Goal: Contribute content: Contribute content

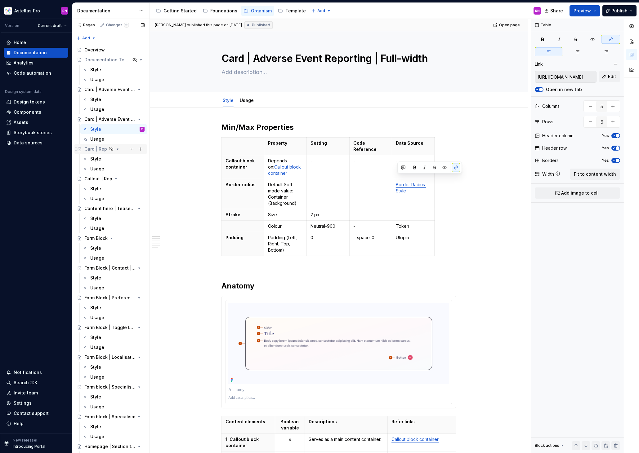
click at [95, 149] on div "Card | Rep" at bounding box center [95, 149] width 23 height 6
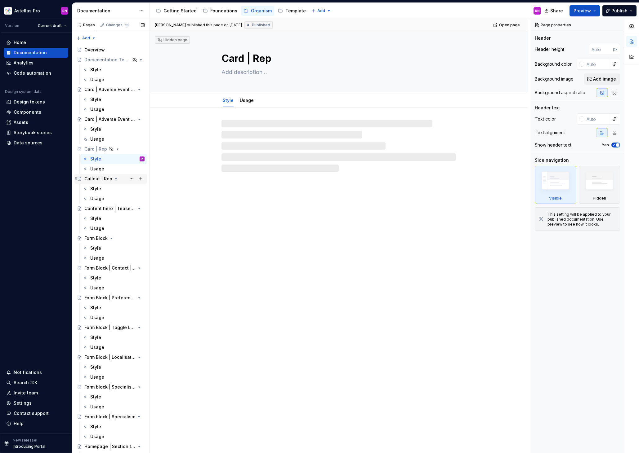
click at [96, 179] on div "Callout | Rep" at bounding box center [98, 179] width 28 height 6
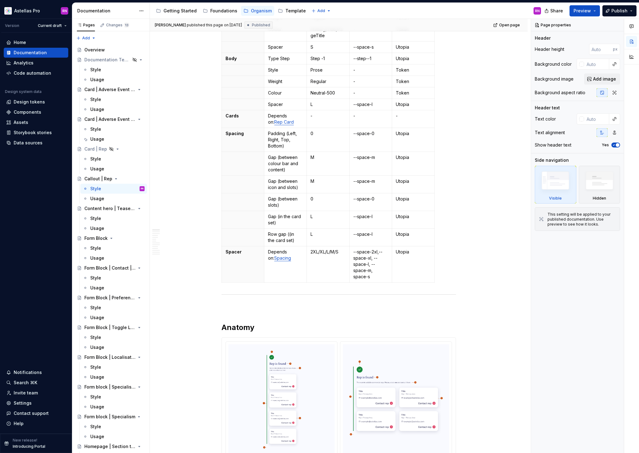
scroll to position [578, 0]
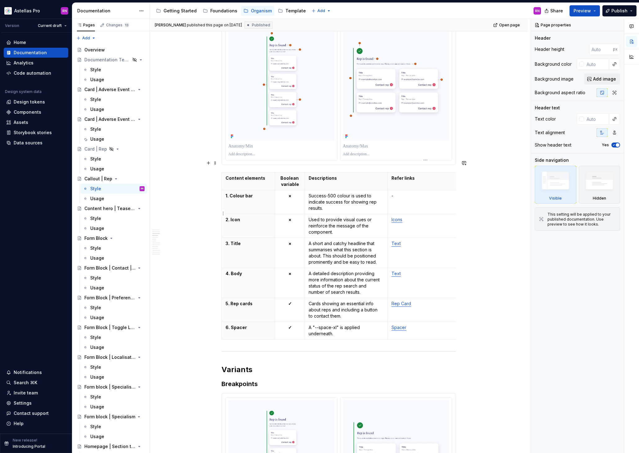
click at [402, 217] on link "Icons" at bounding box center [396, 219] width 11 height 5
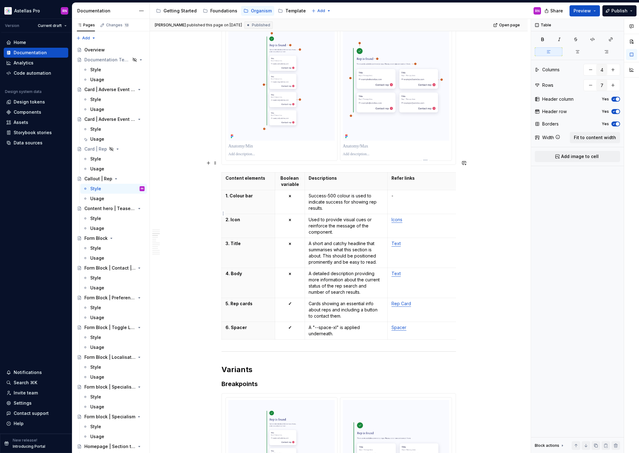
type textarea "*"
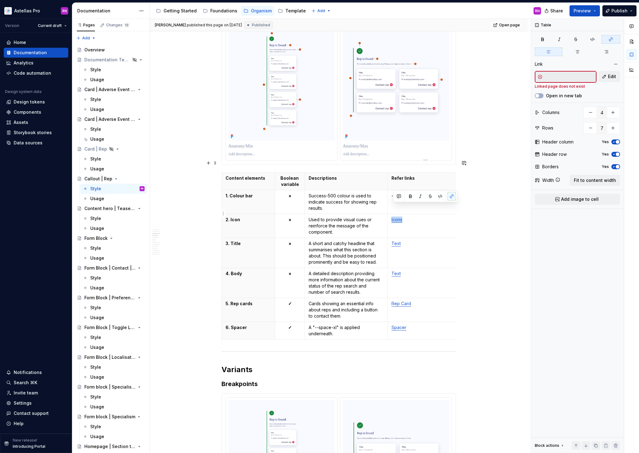
drag, startPoint x: 404, startPoint y: 208, endPoint x: 392, endPoint y: 207, distance: 12.5
click at [392, 214] on td "Icons" at bounding box center [424, 226] width 73 height 24
click at [613, 74] on span "Edit" at bounding box center [612, 77] width 8 height 6
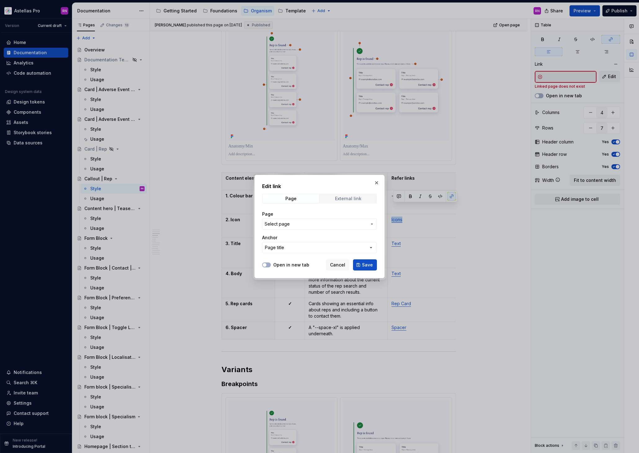
click at [357, 194] on span "External link" at bounding box center [348, 198] width 56 height 9
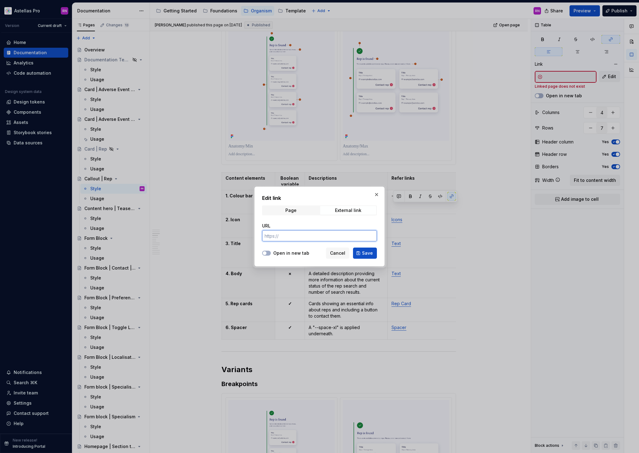
click at [298, 236] on input "URL" at bounding box center [319, 235] width 115 height 11
paste input "https://astellas.supernova-docs.io/latest/atoms/button-link/usage-nYtpf15B#sear…"
type input "https://astellas.supernova-docs.io/latest/atoms/button-link/usage-nYtpf15B#sear…"
click at [294, 254] on label "Open in new tab" at bounding box center [291, 253] width 36 height 6
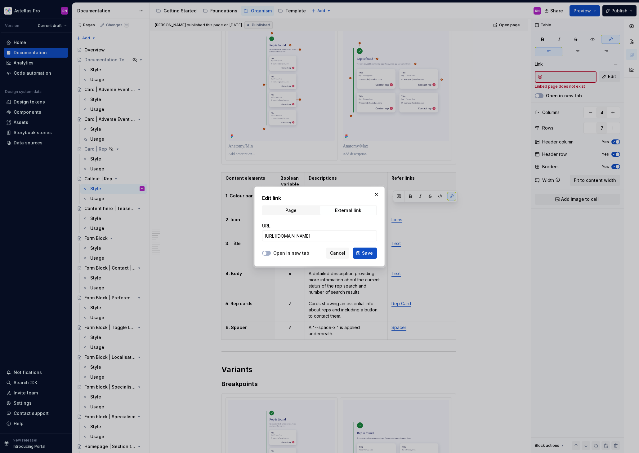
click at [271, 254] on button "Open in new tab" at bounding box center [266, 253] width 9 height 5
click at [371, 255] on span "Save" at bounding box center [367, 253] width 11 height 6
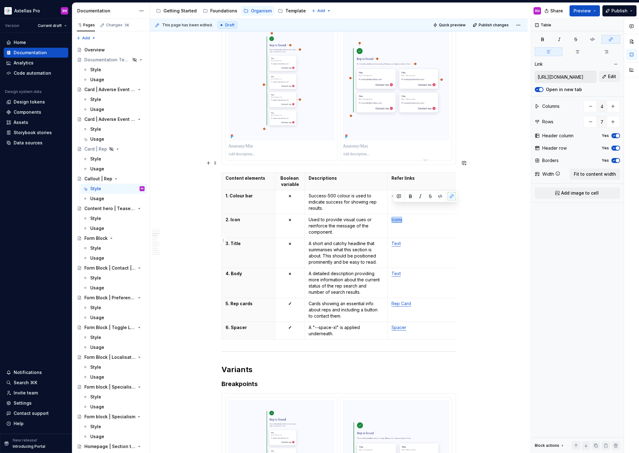
click at [398, 241] on p "Text" at bounding box center [423, 244] width 65 height 6
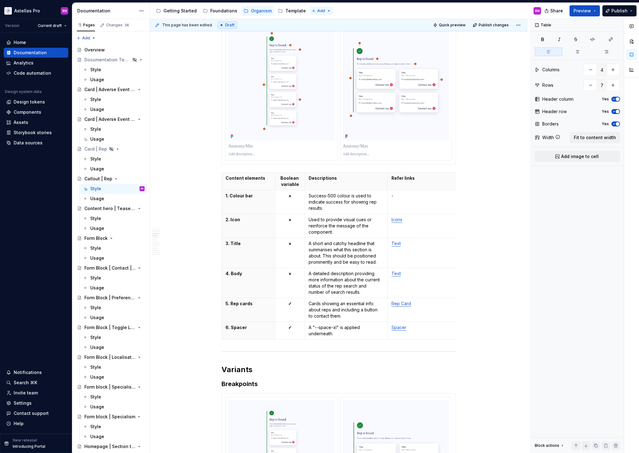
type textarea "*"
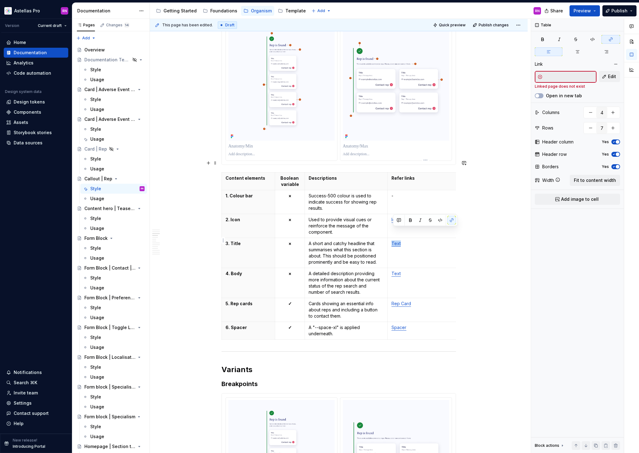
drag, startPoint x: 403, startPoint y: 232, endPoint x: 391, endPoint y: 231, distance: 11.5
click at [391, 238] on td "Text" at bounding box center [424, 253] width 73 height 30
click at [615, 74] on span "Edit" at bounding box center [612, 77] width 8 height 6
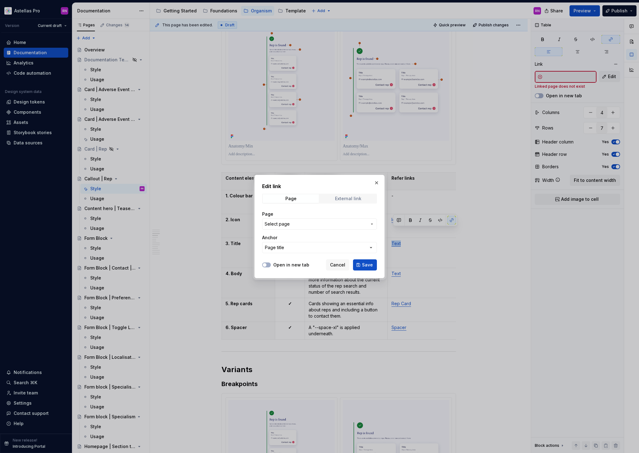
click at [350, 199] on div "External link" at bounding box center [348, 198] width 26 height 5
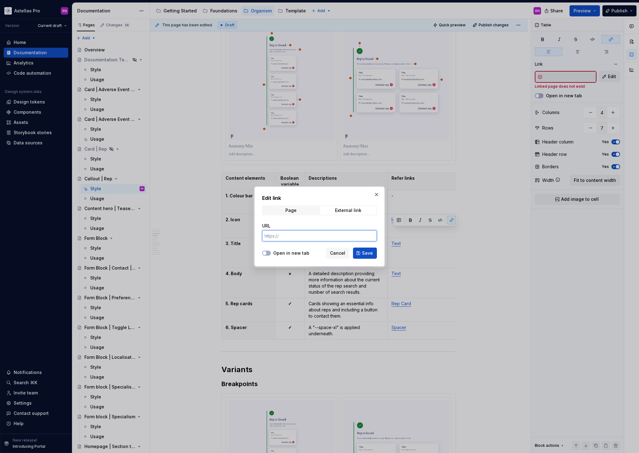
click at [307, 237] on input "URL" at bounding box center [319, 235] width 115 height 11
paste input "https://astellas.supernova-docs.io/latest/atoms/text/style-CKAbjkeh"
type input "https://astellas.supernova-docs.io/latest/atoms/text/style-CKAbjkeh"
click at [281, 253] on label "Open in new tab" at bounding box center [291, 253] width 36 height 6
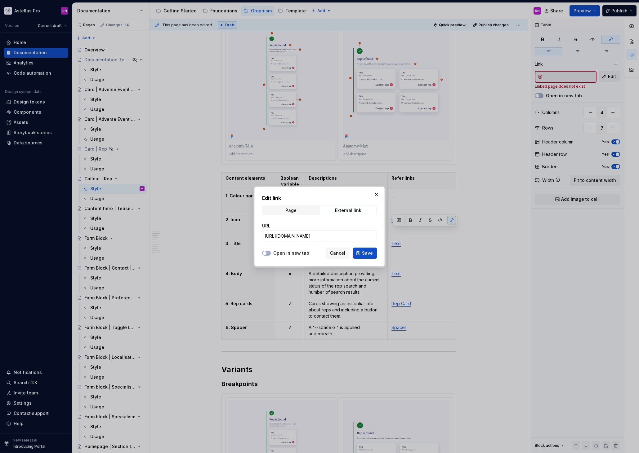
click at [271, 253] on button "Open in new tab" at bounding box center [266, 253] width 9 height 5
click at [362, 254] on button "Save" at bounding box center [365, 253] width 24 height 11
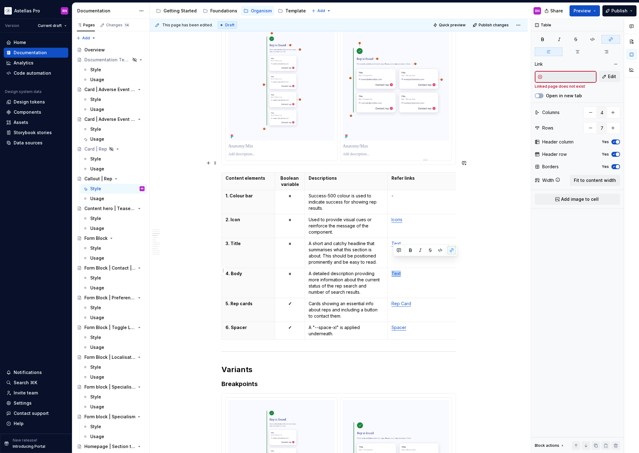
drag, startPoint x: 403, startPoint y: 263, endPoint x: 393, endPoint y: 262, distance: 9.7
click at [393, 271] on p "Text" at bounding box center [423, 274] width 65 height 6
click at [613, 74] on span "Edit" at bounding box center [612, 77] width 8 height 6
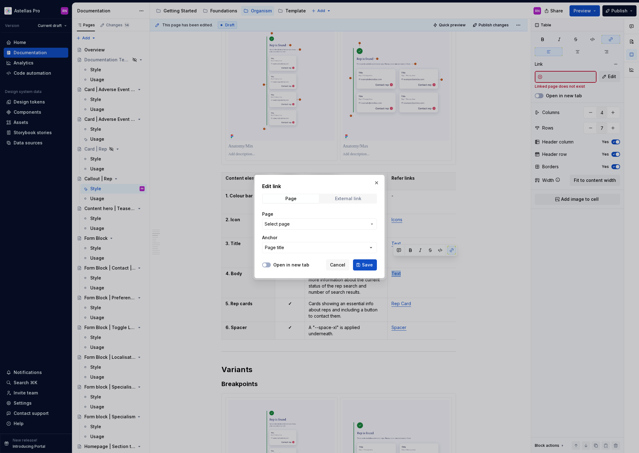
click at [341, 199] on div "External link" at bounding box center [348, 198] width 26 height 5
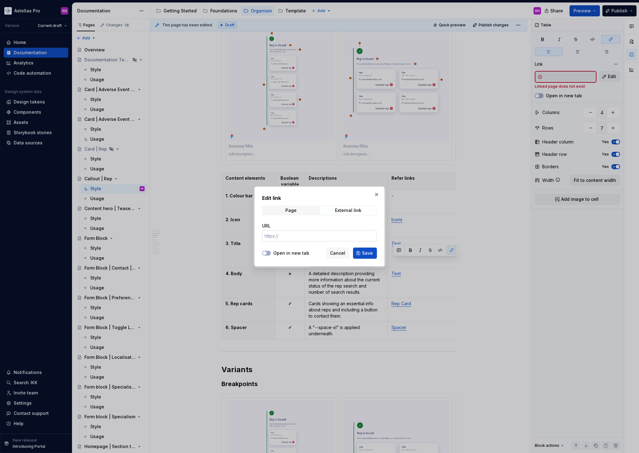
click at [283, 236] on input "URL" at bounding box center [319, 235] width 115 height 11
paste input "https://astellas.supernova-docs.io/latest/atoms/text/style-CKAbjkeh"
type input "https://astellas.supernova-docs.io/latest/atoms/text/style-CKAbjkeh"
click at [288, 254] on label "Open in new tab" at bounding box center [291, 253] width 36 height 6
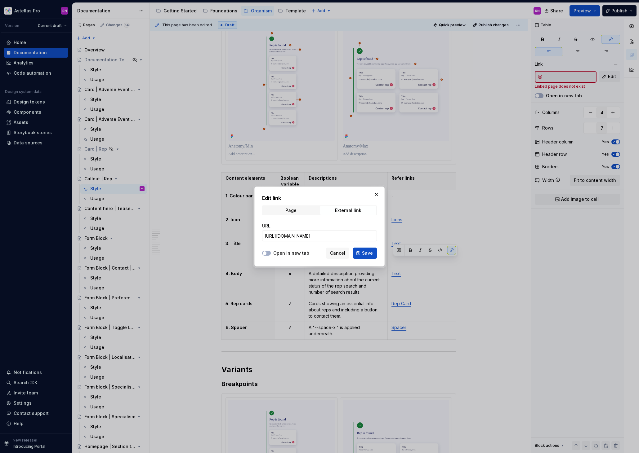
click at [271, 254] on button "Open in new tab" at bounding box center [266, 253] width 9 height 5
click at [368, 252] on span "Save" at bounding box center [367, 253] width 11 height 6
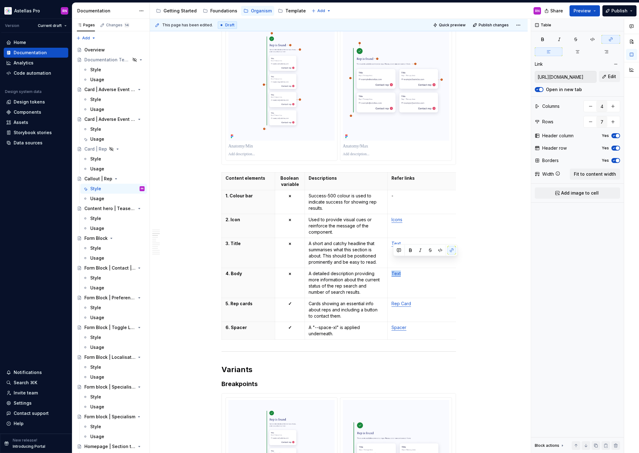
type textarea "*"
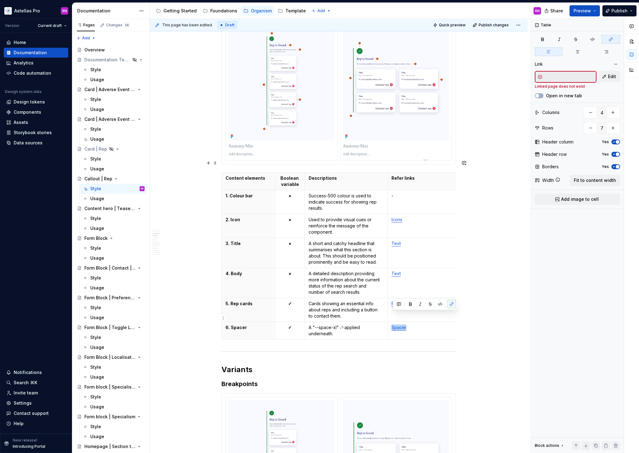
drag, startPoint x: 407, startPoint y: 316, endPoint x: 393, endPoint y: 316, distance: 14.0
click at [393, 325] on link "Spacer" at bounding box center [398, 327] width 15 height 5
click at [610, 80] on button "Edit" at bounding box center [609, 76] width 21 height 11
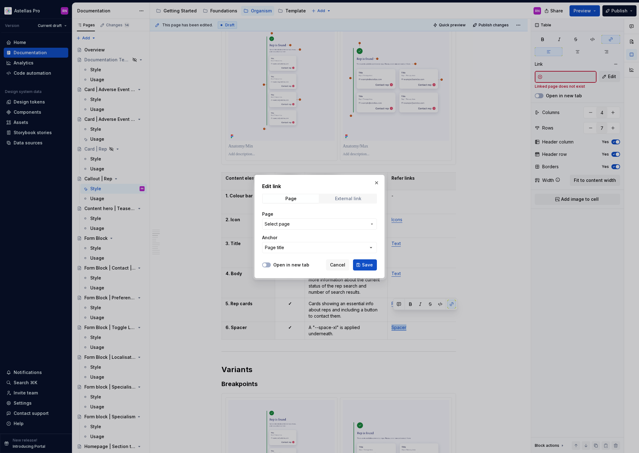
click at [347, 197] on span "External link" at bounding box center [348, 198] width 56 height 9
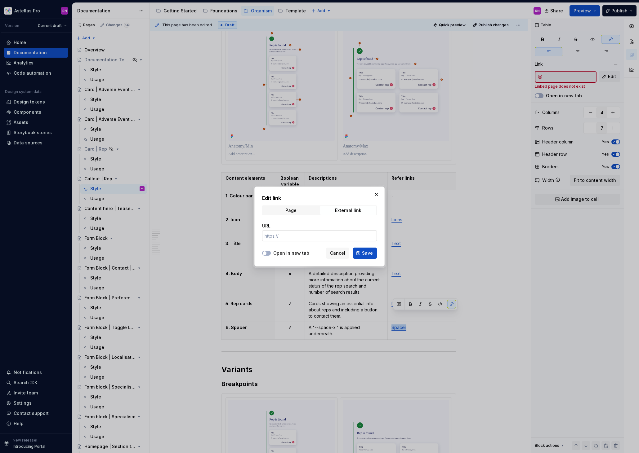
click at [300, 235] on input "URL" at bounding box center [319, 235] width 115 height 11
paste input "https://astellas.supernova-docs.io/latest/foundations/layout/spacer-components-…"
type input "https://astellas.supernova-docs.io/latest/foundations/layout/spacer-components-…"
click at [284, 251] on label "Open in new tab" at bounding box center [291, 253] width 36 height 6
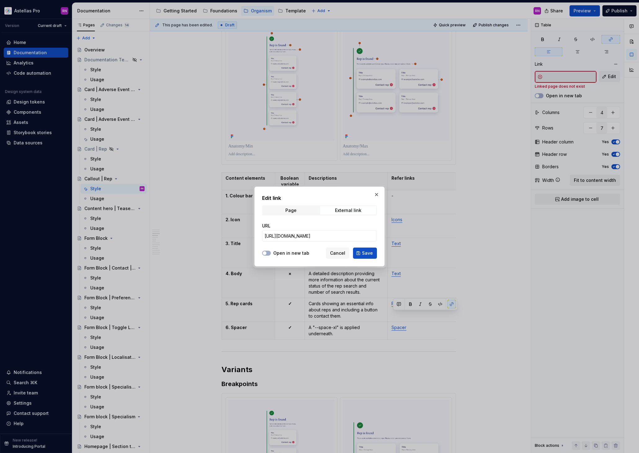
click at [271, 251] on button "Open in new tab" at bounding box center [266, 253] width 9 height 5
click at [366, 254] on span "Save" at bounding box center [367, 253] width 11 height 6
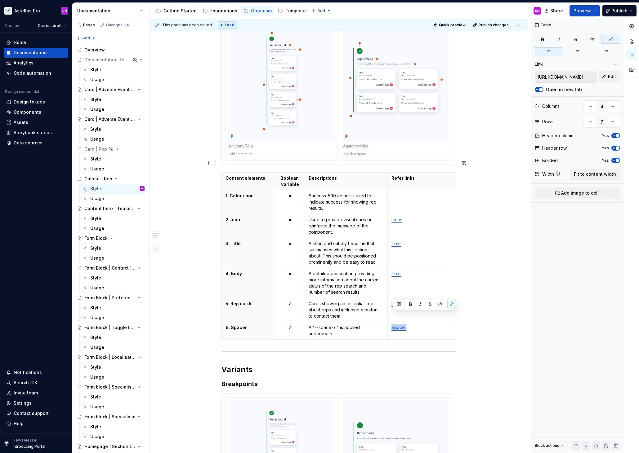
click at [397, 301] on link "Rep Card" at bounding box center [401, 303] width 20 height 5
click at [540, 88] on button "Open in new tab" at bounding box center [539, 89] width 9 height 5
click at [611, 79] on span "Edit" at bounding box center [612, 77] width 8 height 6
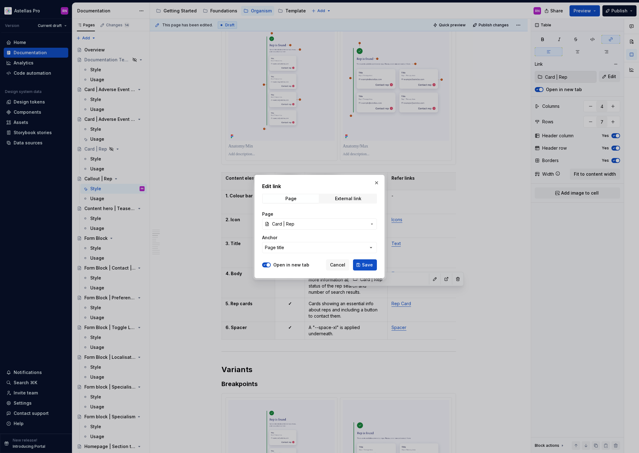
click at [372, 266] on span "Save" at bounding box center [367, 265] width 11 height 6
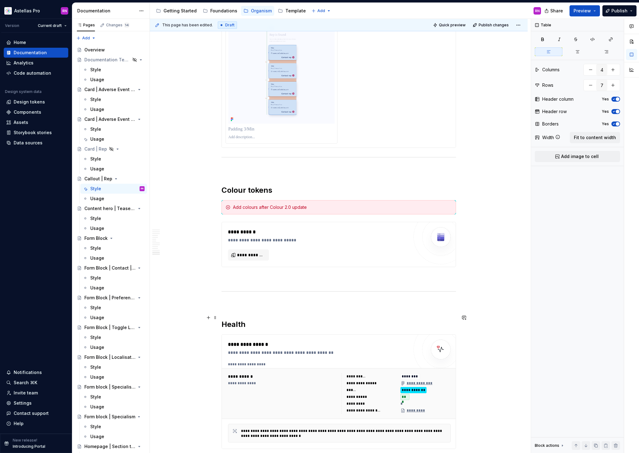
scroll to position [3019, 0]
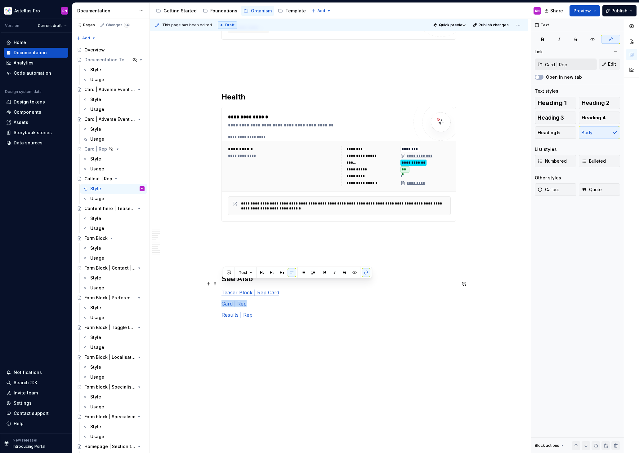
drag, startPoint x: 247, startPoint y: 285, endPoint x: 223, endPoint y: 285, distance: 24.2
click at [223, 301] on link "Card | Rep" at bounding box center [233, 304] width 25 height 6
click at [544, 78] on div "Open in new tab" at bounding box center [562, 77] width 38 height 6
click at [538, 77] on span "button" at bounding box center [537, 77] width 4 height 4
drag, startPoint x: 254, startPoint y: 296, endPoint x: 221, endPoint y: 296, distance: 32.6
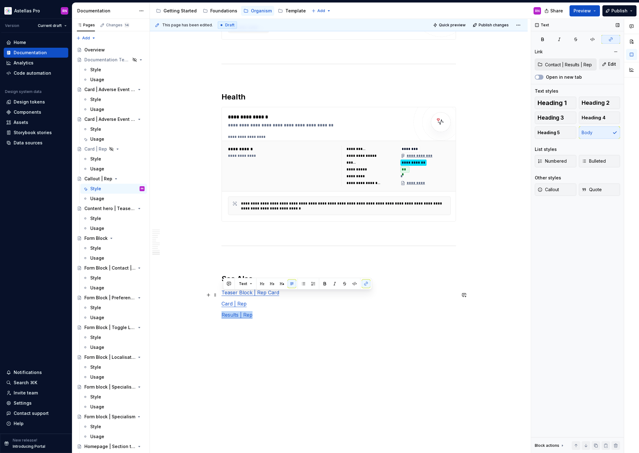
click at [541, 78] on button "Open in new tab" at bounding box center [539, 77] width 9 height 5
click at [610, 65] on span "Edit" at bounding box center [612, 64] width 8 height 6
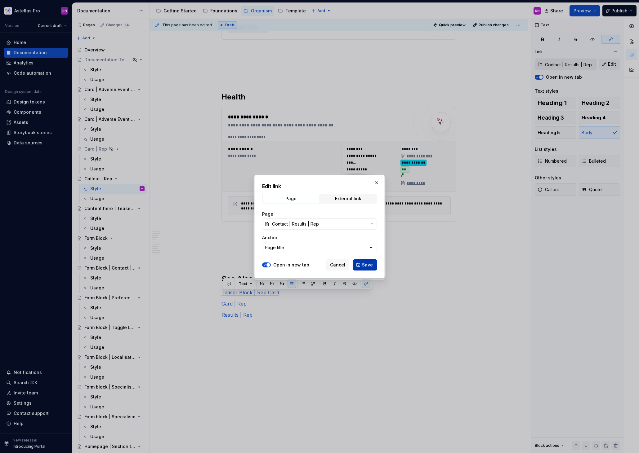
click at [364, 265] on span "Save" at bounding box center [367, 265] width 11 height 6
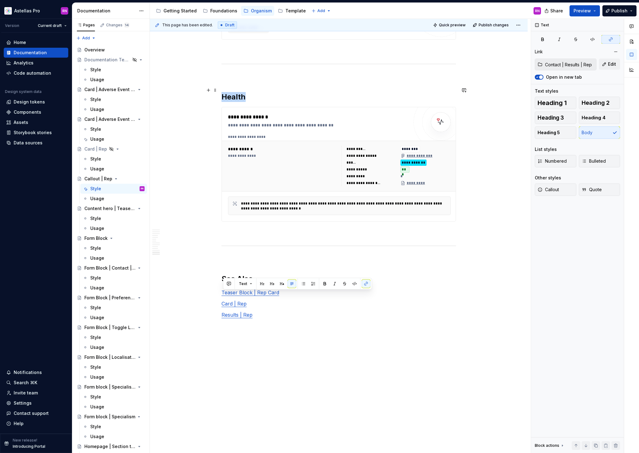
click at [332, 148] on div "**********" at bounding box center [282, 166] width 109 height 40
type textarea "*"
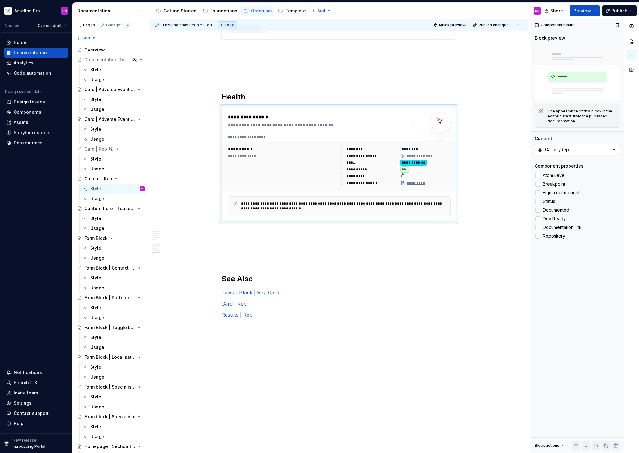
click at [565, 151] on div "Callout/Rep" at bounding box center [557, 150] width 24 height 6
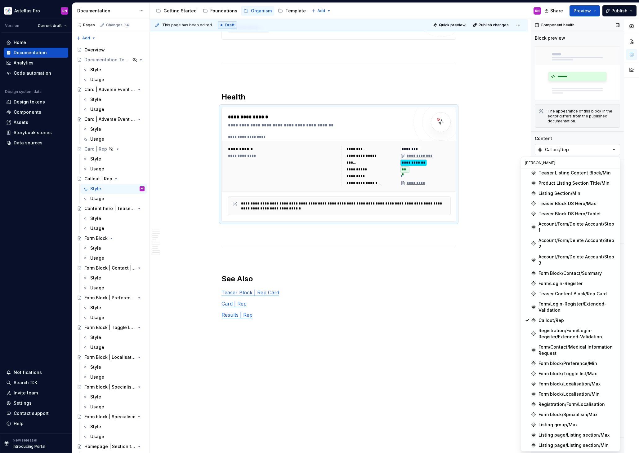
scroll to position [43, 0]
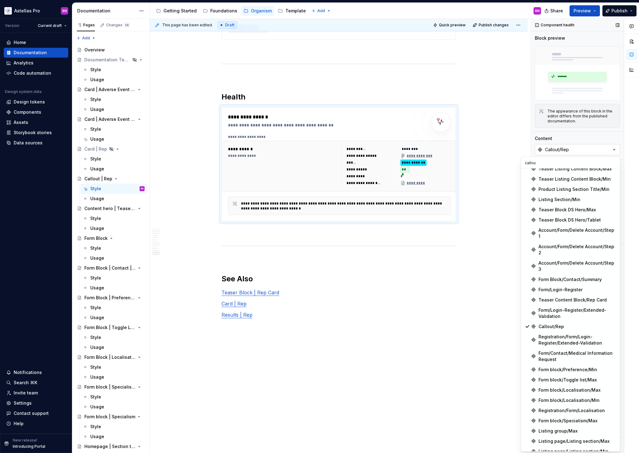
type input "callout"
click at [559, 324] on div "Callout/Rep" at bounding box center [550, 327] width 25 height 6
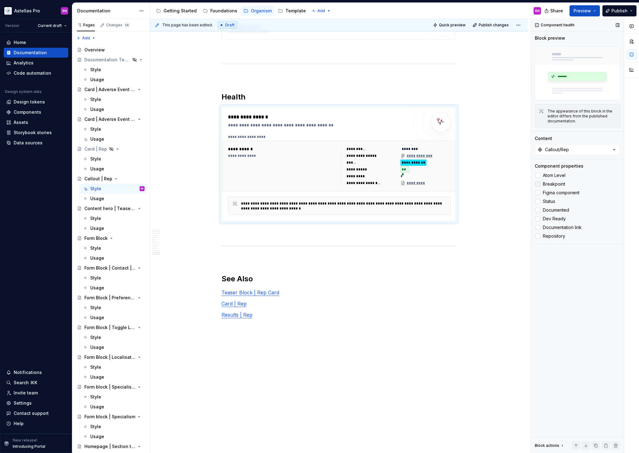
click at [538, 185] on div at bounding box center [537, 184] width 5 height 5
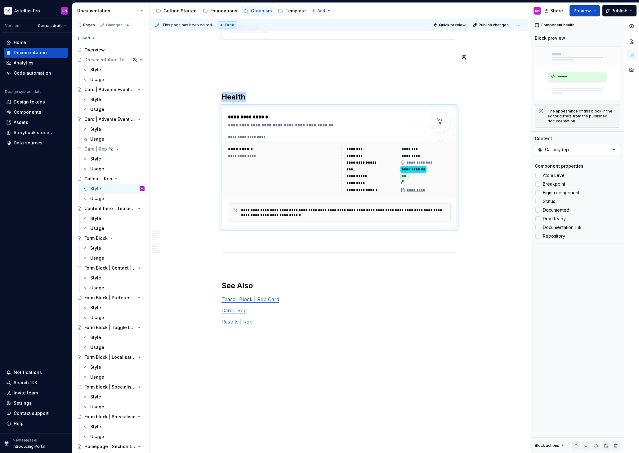
type textarea "*"
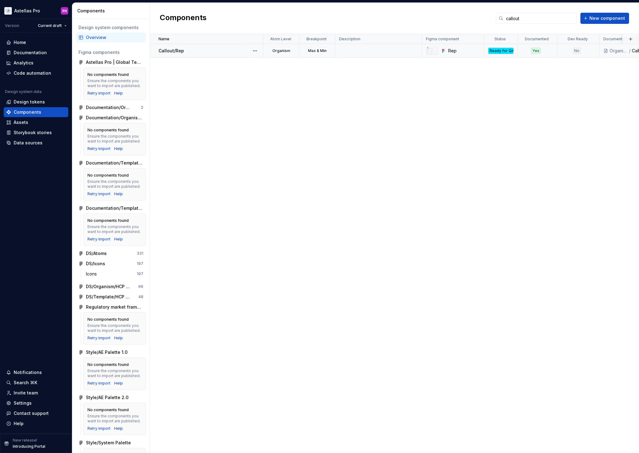
type input "callout"
click at [171, 50] on p "Callout/Rep" at bounding box center [170, 51] width 25 height 6
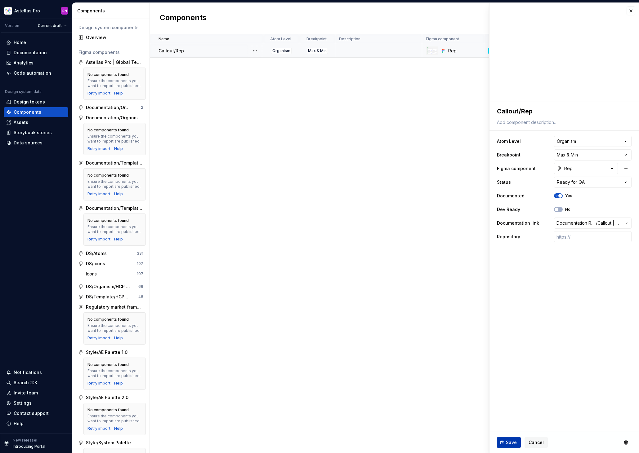
click at [509, 442] on span "Save" at bounding box center [511, 443] width 11 height 6
type textarea "*"
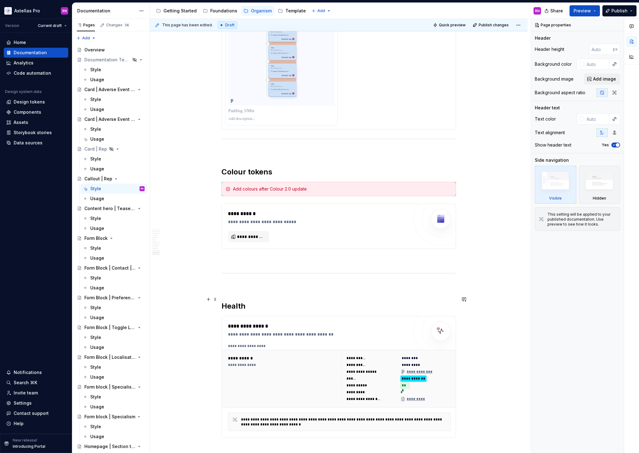
scroll to position [3026, 0]
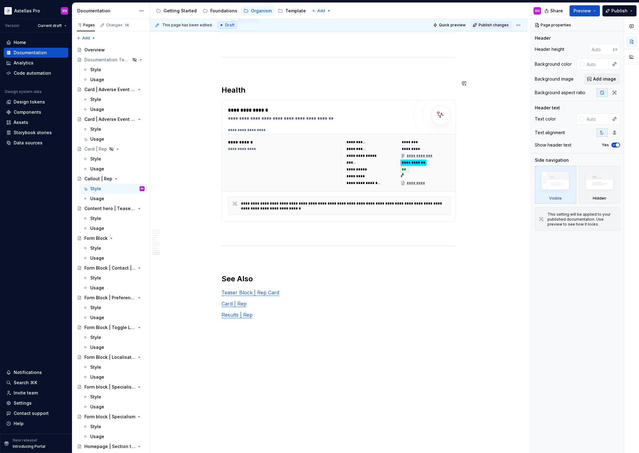
click at [493, 25] on span "Publish changes" at bounding box center [494, 25] width 30 height 5
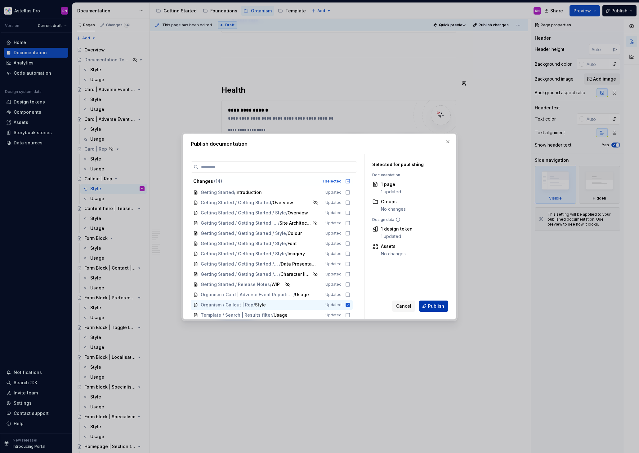
click at [437, 304] on span "Publish" at bounding box center [436, 306] width 16 height 6
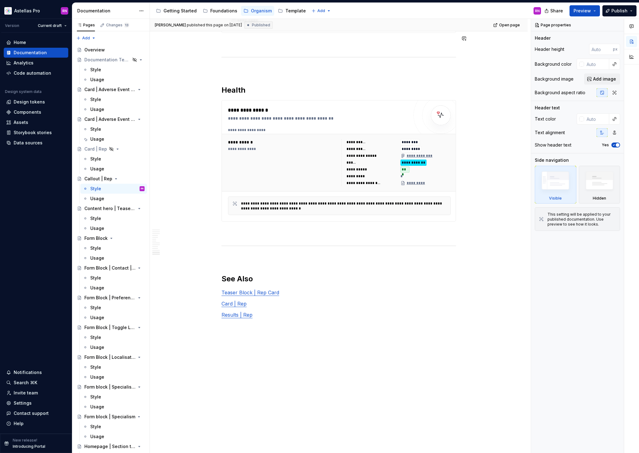
type textarea "*"
